Goal: Transaction & Acquisition: Purchase product/service

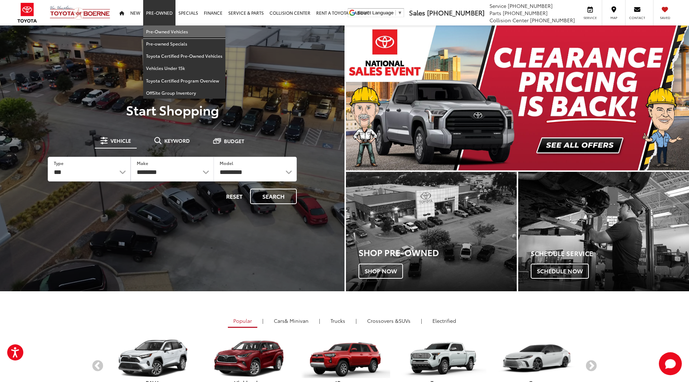
click at [158, 30] on link "Pre-Owned Vehicles" at bounding box center [184, 31] width 82 height 12
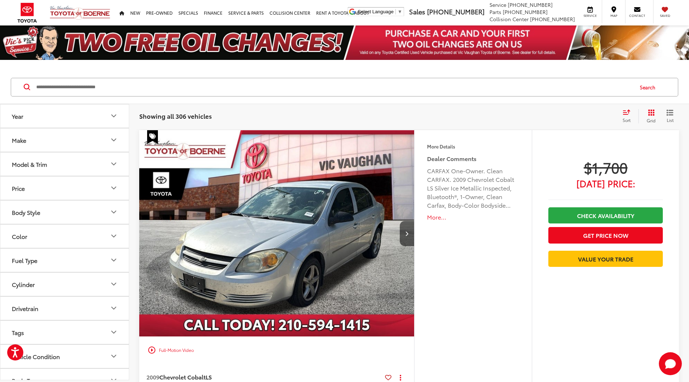
click at [110, 187] on icon "Price" at bounding box center [114, 188] width 9 height 9
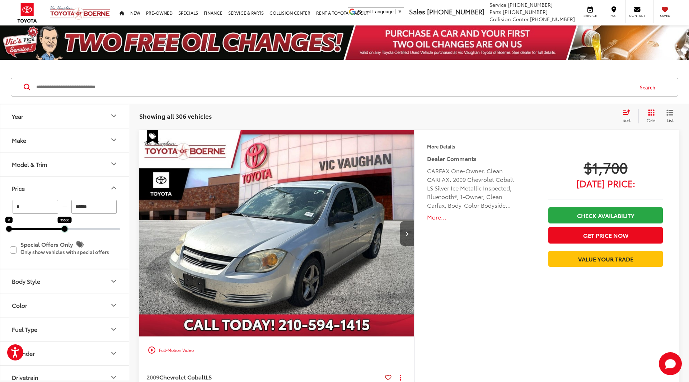
drag, startPoint x: 117, startPoint y: 228, endPoint x: 61, endPoint y: 229, distance: 55.7
click at [62, 229] on div at bounding box center [65, 229] width 6 height 6
drag, startPoint x: 63, startPoint y: 228, endPoint x: 25, endPoint y: 232, distance: 37.6
click at [25, 232] on div "* — ****** 0 11700 Special Offers Only Only show vehicles with special offers" at bounding box center [64, 234] width 129 height 69
type input "******"
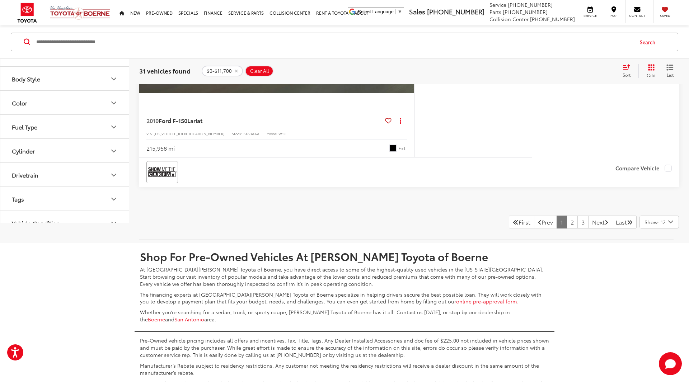
scroll to position [3797, 0]
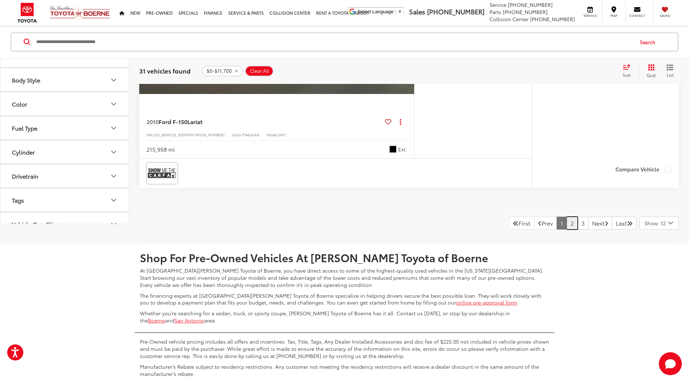
click at [567, 223] on link "2" at bounding box center [572, 223] width 11 height 13
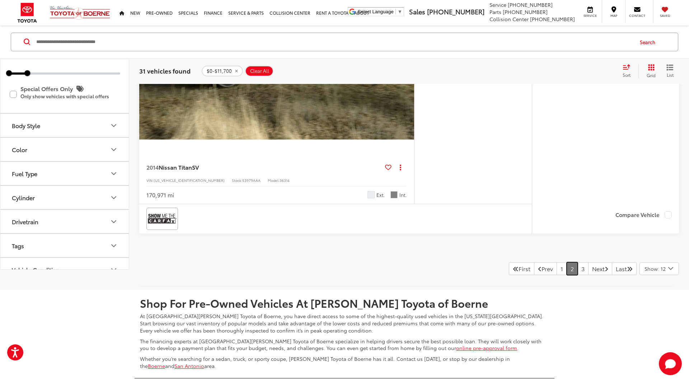
scroll to position [3752, 0]
click at [578, 265] on link "3" at bounding box center [583, 268] width 11 height 13
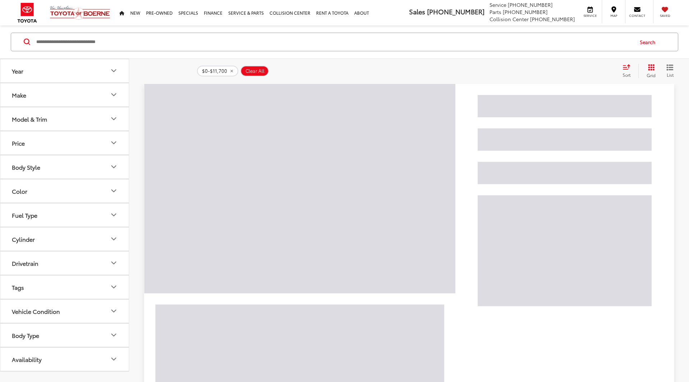
scroll to position [45, 0]
